Goal: Find specific page/section: Find specific page/section

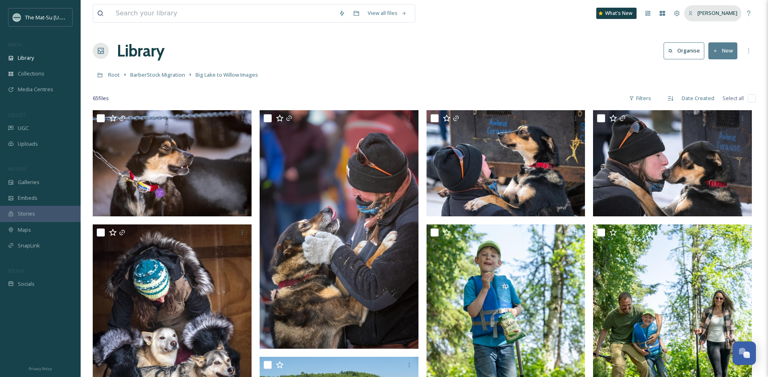
click at [721, 10] on span "[PERSON_NAME]" at bounding box center [718, 12] width 40 height 7
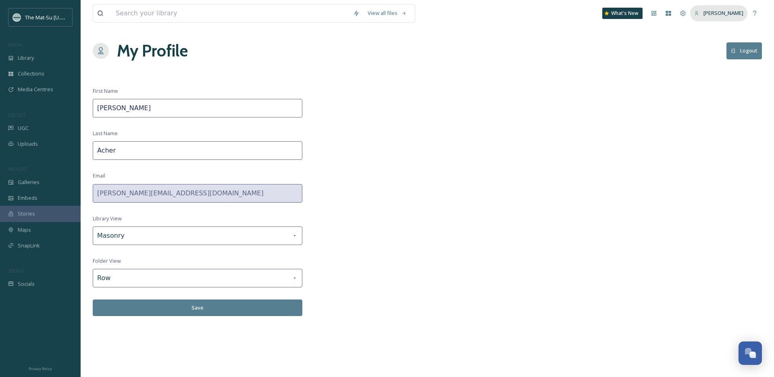
click at [713, 12] on div "[PERSON_NAME]" at bounding box center [718, 13] width 57 height 16
click at [686, 15] on icon at bounding box center [683, 13] width 6 height 6
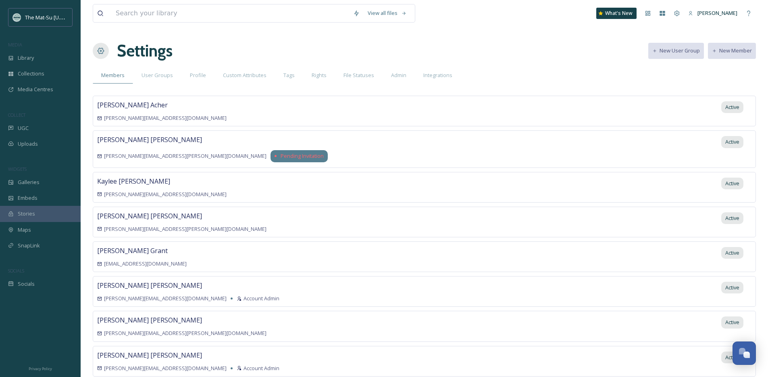
click at [271, 160] on div "Pending Invitation" at bounding box center [299, 156] width 57 height 12
click at [271, 150] on div "Pending Invitation" at bounding box center [299, 156] width 57 height 12
click at [281, 154] on span "Pending Invitation" at bounding box center [302, 156] width 43 height 8
click at [346, 140] on div "[PERSON_NAME] [PERSON_NAME][EMAIL_ADDRESS][PERSON_NAME][DOMAIN_NAME] Pending In…" at bounding box center [424, 148] width 663 height 37
click at [281, 158] on span "Pending Invitation" at bounding box center [302, 156] width 43 height 8
